Goal: Information Seeking & Learning: Learn about a topic

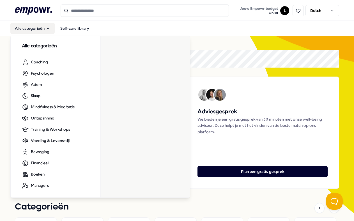
click at [41, 32] on button "Alle categorieën" at bounding box center [32, 28] width 44 height 11
click at [40, 32] on button "Alle categorieën" at bounding box center [32, 28] width 44 height 11
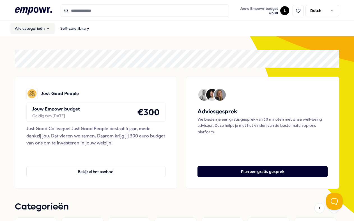
click at [40, 32] on button "Alle categorieën" at bounding box center [32, 28] width 44 height 11
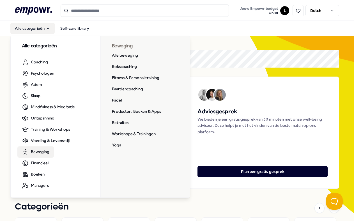
click at [50, 152] on link "Beweging" at bounding box center [35, 151] width 36 height 11
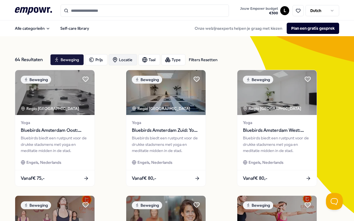
click at [125, 58] on div "Locatie" at bounding box center [123, 59] width 29 height 11
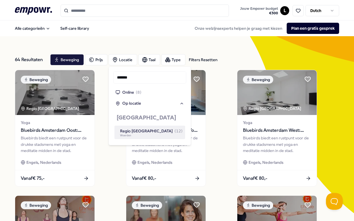
type input "*******"
click at [136, 132] on div "Regio [GEOGRAPHIC_DATA] ( 12 )" at bounding box center [151, 131] width 63 height 6
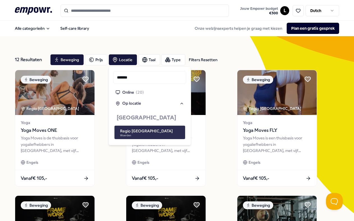
click at [134, 130] on div "Regio [GEOGRAPHIC_DATA]" at bounding box center [146, 131] width 53 height 6
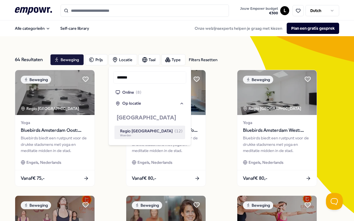
click at [134, 130] on div "Regio [GEOGRAPHIC_DATA] ( 12 )" at bounding box center [151, 131] width 63 height 6
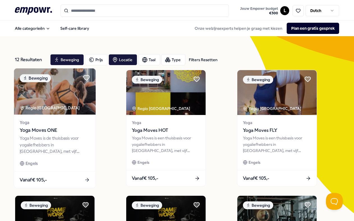
click at [82, 137] on div "Yoga Moves is de thuisbasis voor yogaliefhebbers in [GEOGRAPHIC_DATA], met vijf…" at bounding box center [55, 144] width 70 height 19
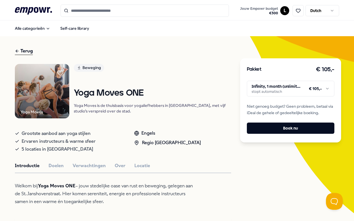
click at [264, 89] on html ".empowr-logo_svg__cls-1{fill:#03032f} Jouw Empowr budget € 300 L Dutch Alle cat…" at bounding box center [177, 110] width 354 height 221
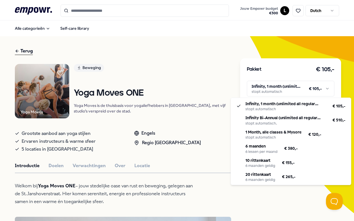
click at [197, 79] on html ".empowr-logo_svg__cls-1{fill:#03032f} Jouw Empowr budget € 300 L Dutch Alle cat…" at bounding box center [177, 110] width 354 height 221
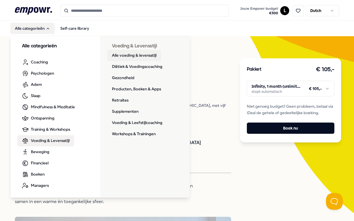
click at [126, 55] on link "Alle voeding & levensstijl" at bounding box center [134, 55] width 54 height 11
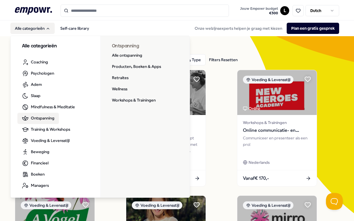
click at [40, 117] on span "Ontspanning" at bounding box center [43, 118] width 24 height 6
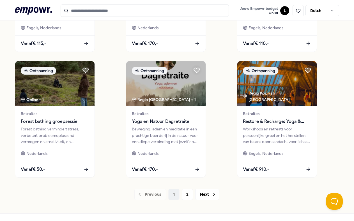
scroll to position [407, 0]
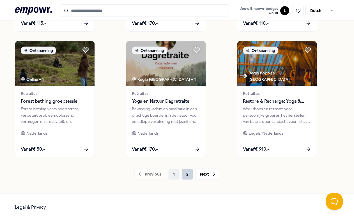
click at [182, 174] on button "2" at bounding box center [187, 174] width 11 height 11
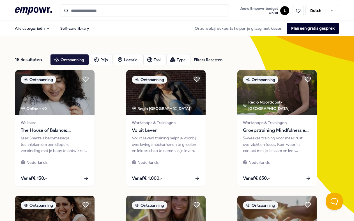
scroll to position [0, 0]
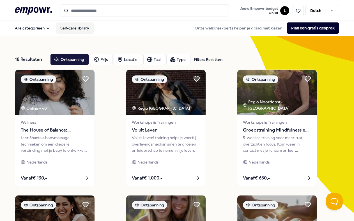
click at [73, 26] on link "Self-care library" at bounding box center [75, 27] width 38 height 11
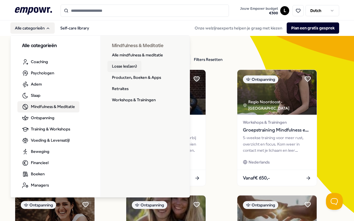
click at [121, 70] on link "Losse les(sen)" at bounding box center [124, 66] width 34 height 11
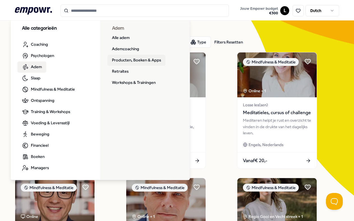
click at [126, 60] on link "Producten, Boeken & Apps" at bounding box center [136, 60] width 58 height 11
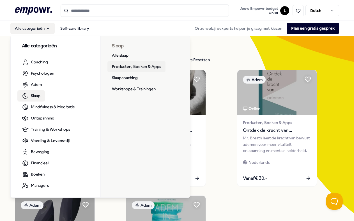
click at [116, 68] on link "Producten, Boeken & Apps" at bounding box center [136, 66] width 58 height 11
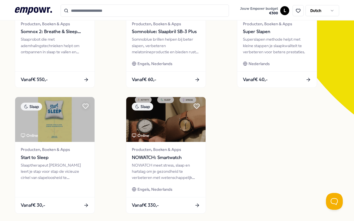
scroll to position [105, 0]
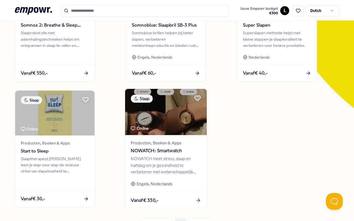
click at [158, 122] on img at bounding box center [166, 112] width 82 height 46
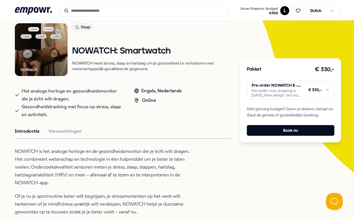
scroll to position [40, 0]
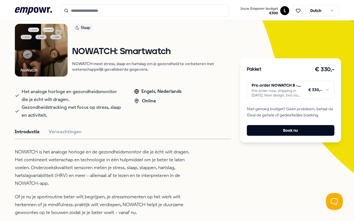
click at [253, 92] on html ".empowr-logo_svg__cls-1{fill:#03032f} Jouw Empowr budget € 300 L Dutch Alle cat…" at bounding box center [177, 110] width 354 height 221
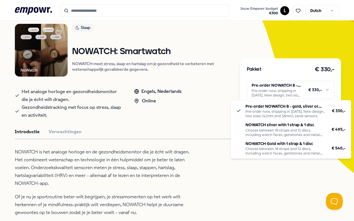
click at [197, 102] on html ".empowr-logo_svg__cls-1{fill:#03032f} Jouw Empowr budget € 300 L Dutch Alle cat…" at bounding box center [177, 110] width 354 height 221
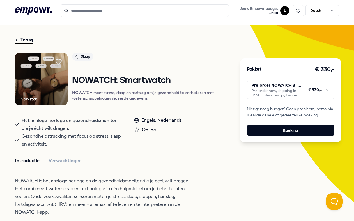
scroll to position [8, 0]
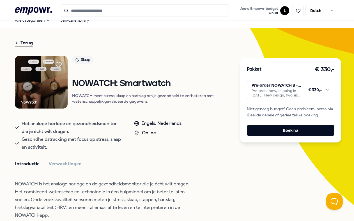
click at [45, 68] on img at bounding box center [41, 82] width 53 height 53
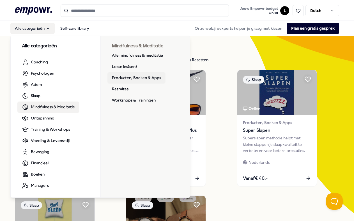
click at [129, 80] on link "Producten, Boeken & Apps" at bounding box center [136, 77] width 58 height 11
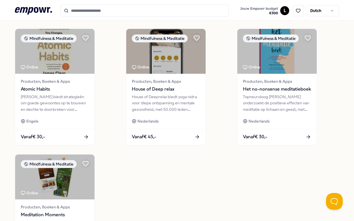
scroll to position [293, 0]
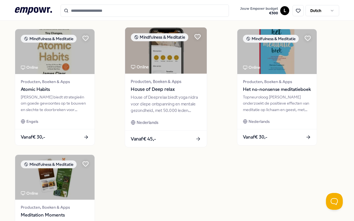
click at [153, 104] on div "House of Deeprelax biedt yoga nidra voor diepe ontspanning en mentale gezondhei…" at bounding box center [166, 103] width 70 height 19
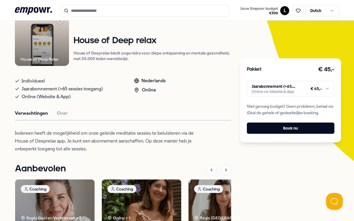
scroll to position [53, 0]
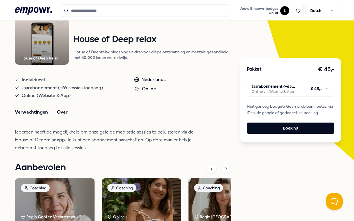
click at [62, 114] on button "Over" at bounding box center [62, 112] width 11 height 7
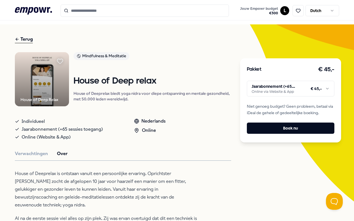
scroll to position [0, 0]
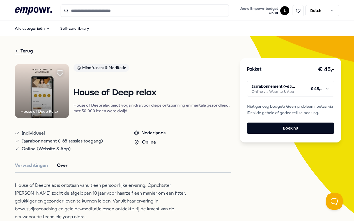
click at [60, 71] on icon at bounding box center [60, 72] width 6 height 5
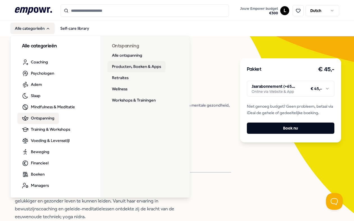
click at [128, 68] on link "Producten, Boeken & Apps" at bounding box center [136, 66] width 58 height 11
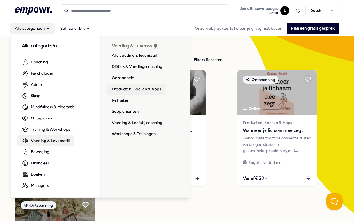
click at [143, 89] on link "Producten, Boeken & Apps" at bounding box center [136, 89] width 58 height 11
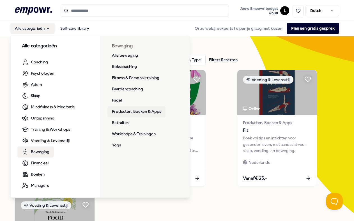
click at [137, 112] on link "Producten, Boeken & Apps" at bounding box center [136, 111] width 58 height 11
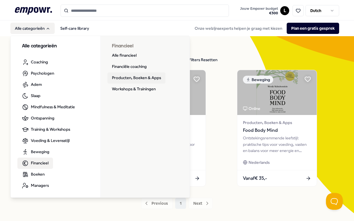
click at [132, 78] on link "Producten, Boeken & Apps" at bounding box center [136, 77] width 58 height 11
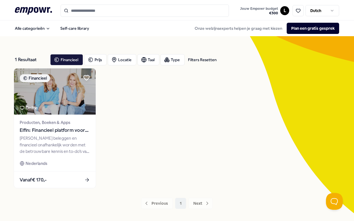
click at [84, 147] on div "[PERSON_NAME] beleggen en financieel onafhankelijk worden met de betrouwbare ke…" at bounding box center [55, 144] width 70 height 19
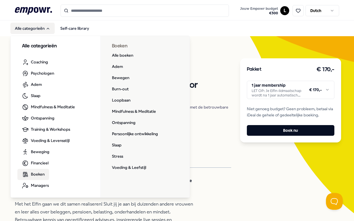
click at [36, 177] on span "Boeken" at bounding box center [38, 174] width 14 height 6
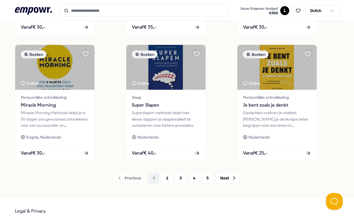
scroll to position [407, 0]
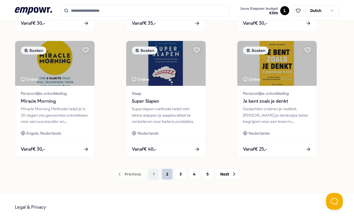
click at [167, 173] on button "2" at bounding box center [167, 174] width 11 height 11
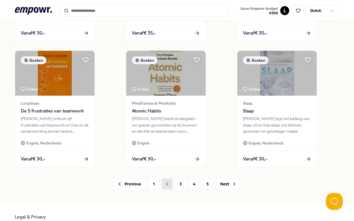
scroll to position [401, 0]
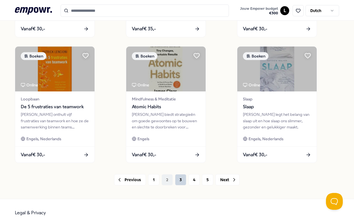
click at [178, 182] on button "3" at bounding box center [180, 179] width 11 height 11
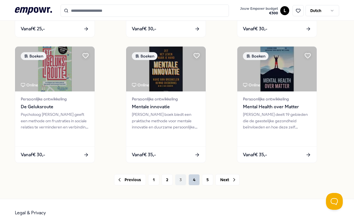
click at [195, 180] on button "4" at bounding box center [194, 179] width 11 height 11
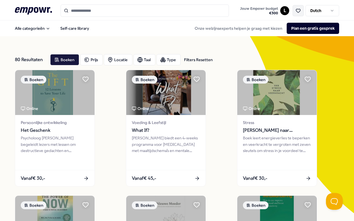
click at [300, 12] on icon at bounding box center [298, 10] width 5 height 5
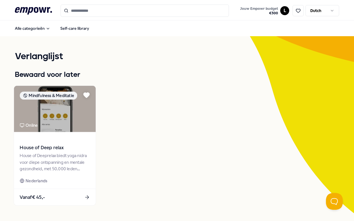
click at [61, 154] on div "House of Deeprelax biedt yoga nidra voor diepe ontspanning en mentale gezondhei…" at bounding box center [55, 162] width 70 height 19
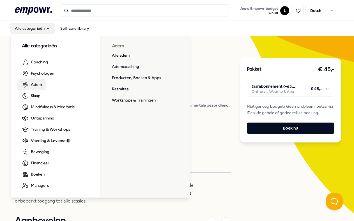
click at [38, 86] on span "Adem" at bounding box center [36, 84] width 11 height 6
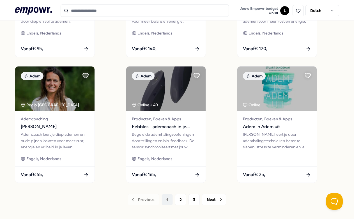
scroll to position [381, 0]
